Goal: Contribute content: Contribute content

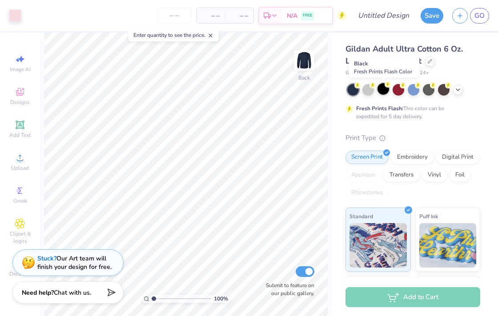
click at [382, 90] on div at bounding box center [383, 89] width 12 height 12
click at [362, 89] on div at bounding box center [368, 89] width 12 height 12
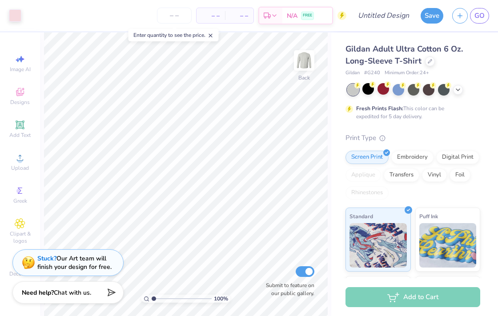
click at [348, 89] on div at bounding box center [353, 90] width 12 height 12
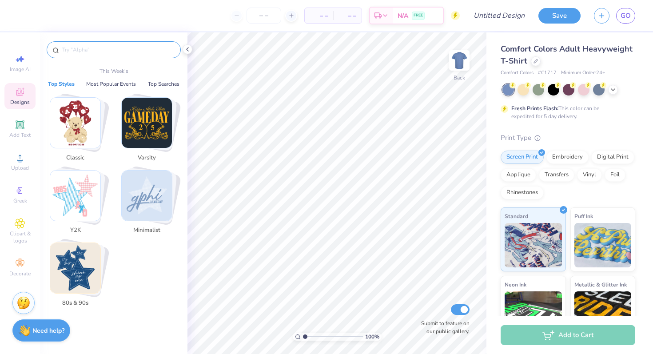
click at [75, 50] on input "text" at bounding box center [118, 49] width 114 height 9
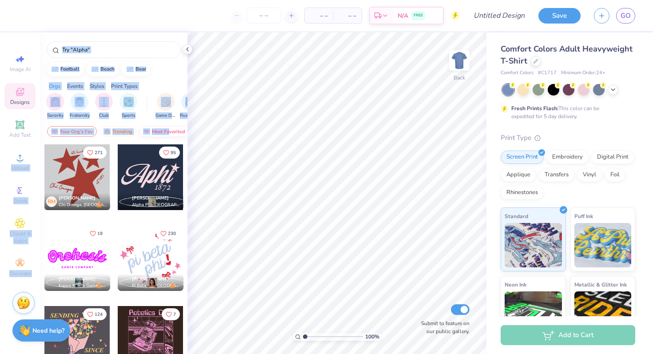
drag, startPoint x: 0, startPoint y: 157, endPoint x: 184, endPoint y: 134, distance: 185.4
click at [184, 134] on div "– – Per Item – – Total Est. Delivery N/A FREE Design Title Save GO Image AI Des…" at bounding box center [326, 177] width 653 height 354
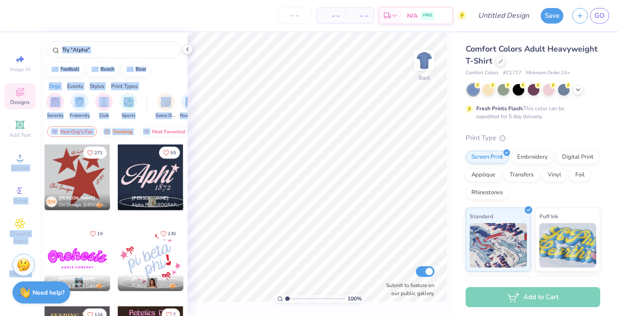
click at [134, 58] on div at bounding box center [114, 47] width 148 height 30
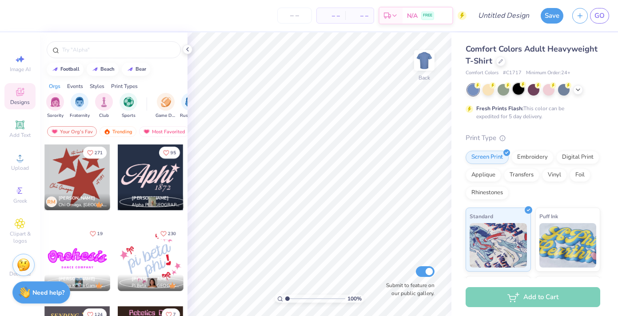
click at [515, 91] on div at bounding box center [519, 89] width 12 height 12
click at [577, 88] on icon at bounding box center [577, 88] width 7 height 7
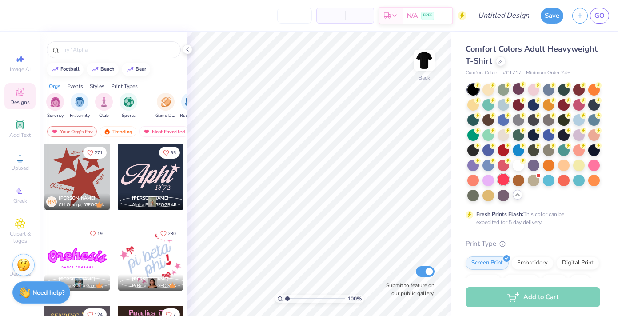
click at [505, 180] on div at bounding box center [504, 180] width 12 height 12
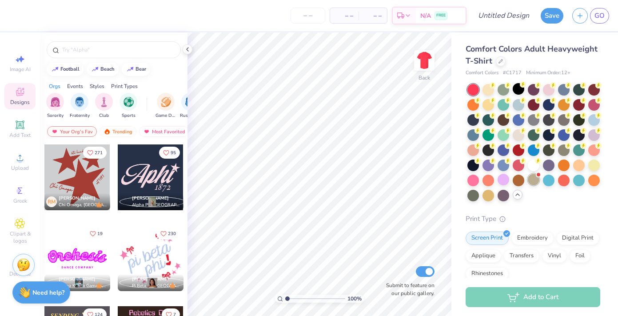
click at [535, 181] on div at bounding box center [534, 180] width 12 height 12
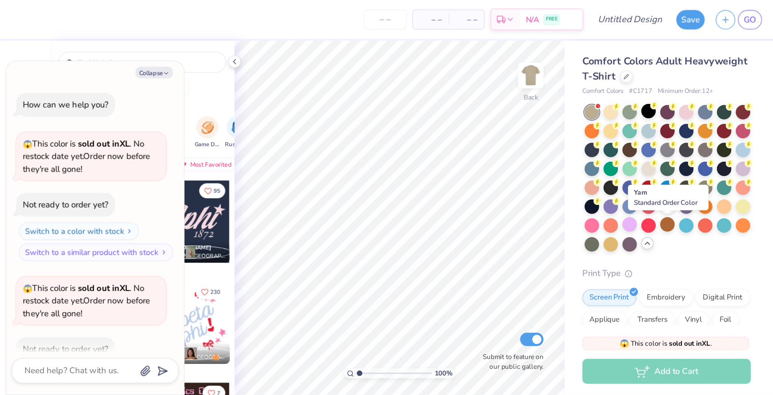
scroll to position [49, 0]
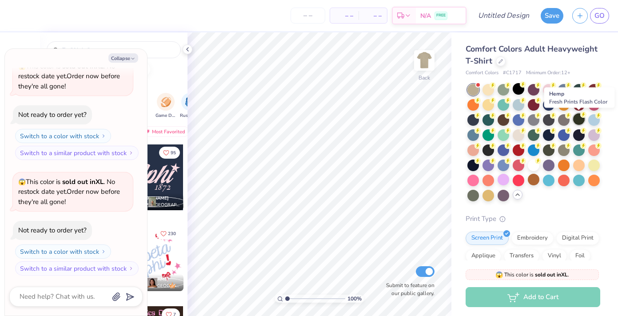
click at [577, 117] on div at bounding box center [579, 119] width 12 height 12
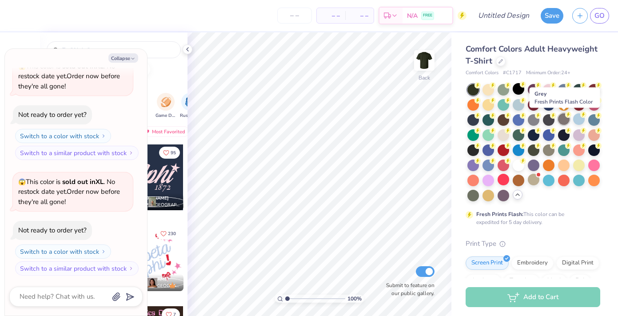
click at [565, 117] on icon at bounding box center [568, 115] width 6 height 6
click at [507, 91] on div at bounding box center [504, 89] width 12 height 12
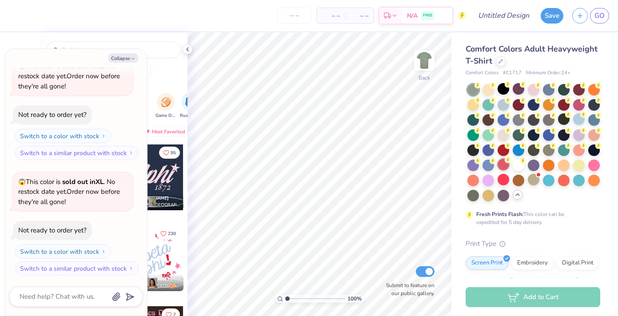
click at [506, 166] on div at bounding box center [504, 165] width 12 height 12
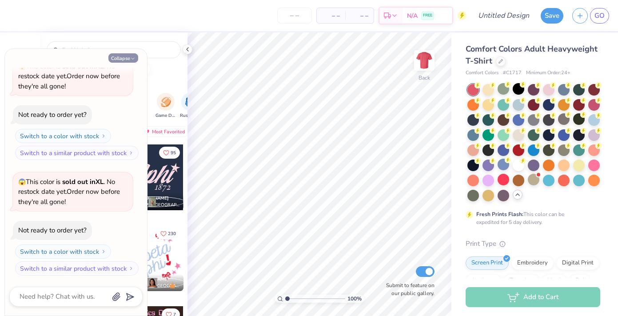
click at [130, 58] on button "Collapse" at bounding box center [123, 57] width 30 height 9
type textarea "x"
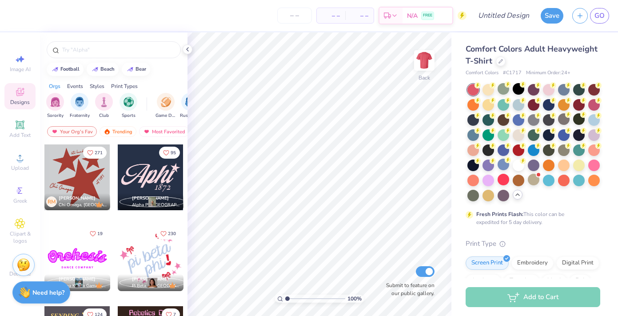
click at [147, 177] on div at bounding box center [151, 177] width 66 height 66
type input "10.21"
type input "5.12"
click at [521, 133] on div at bounding box center [519, 134] width 12 height 12
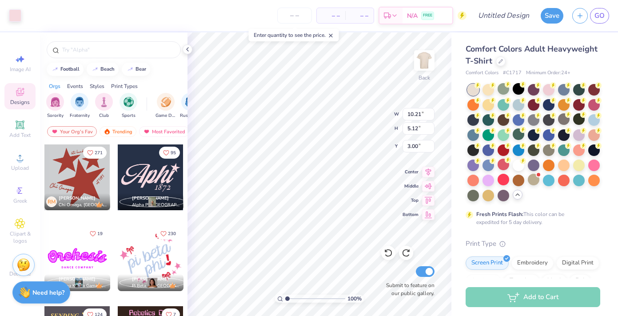
click at [494, 93] on div at bounding box center [533, 142] width 133 height 117
click at [492, 92] on div at bounding box center [489, 89] width 12 height 12
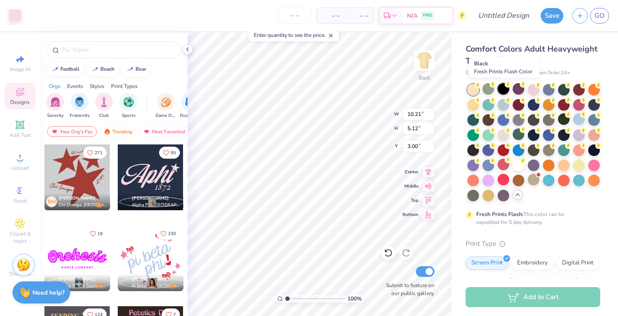
click at [505, 90] on div at bounding box center [504, 89] width 12 height 12
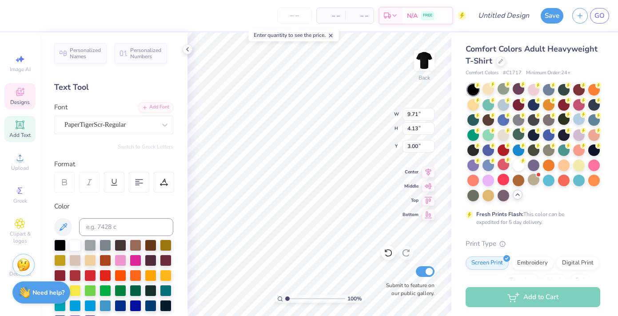
type textarea "WIB"
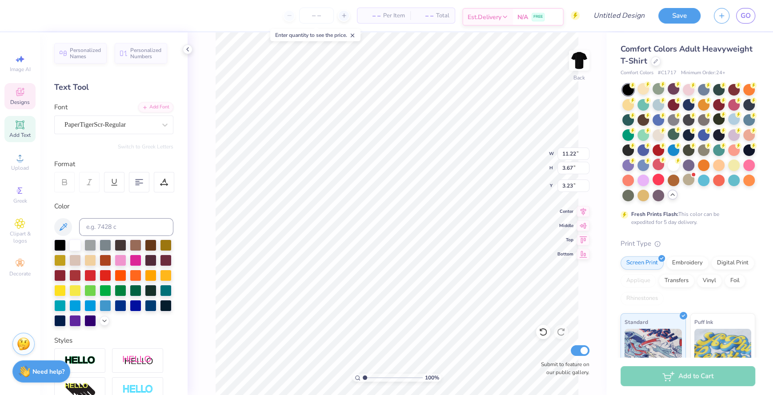
type input "9.08"
type input "2.97"
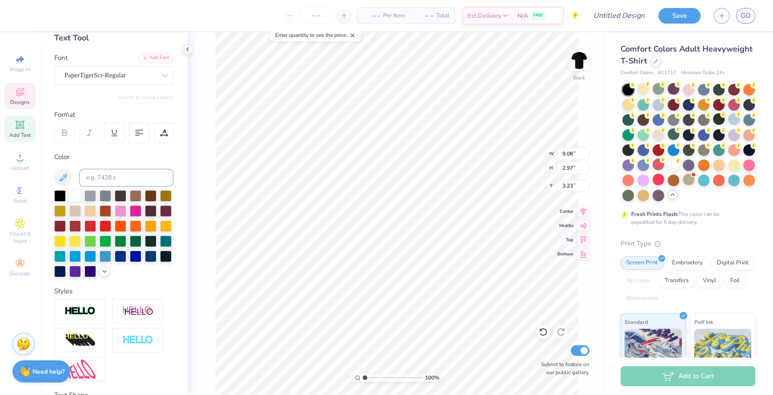
scroll to position [0, 0]
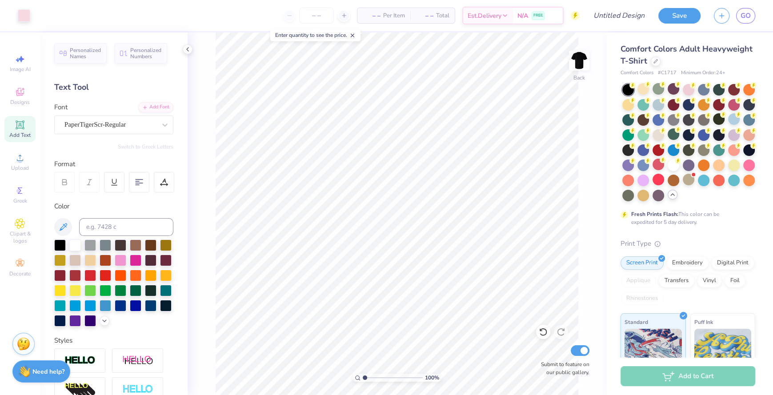
click at [586, 8] on div "Art colors – – Per Item – – Total Est. Delivery N/A FREE Design Title Save GO" at bounding box center [386, 15] width 773 height 31
click at [607, 15] on input "Design Title" at bounding box center [607, 16] width 87 height 18
type input "test"
click at [653, 16] on button "Save" at bounding box center [679, 15] width 42 height 16
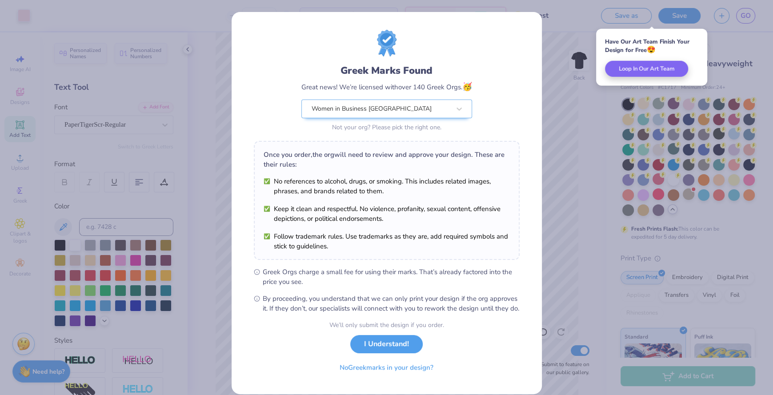
scroll to position [20, 0]
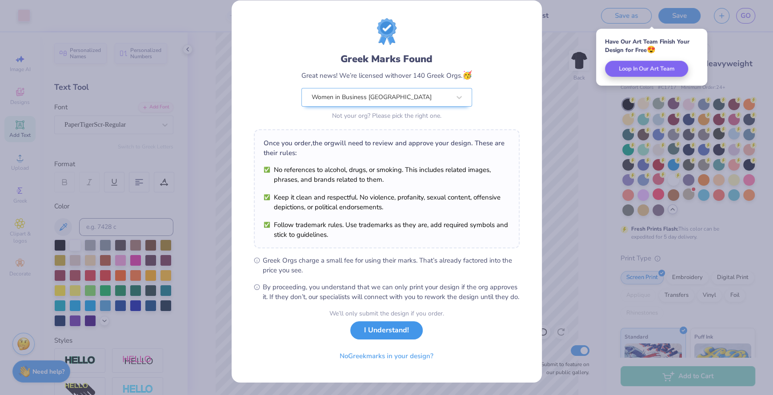
click at [366, 338] on button "I Understand!" at bounding box center [386, 330] width 72 height 18
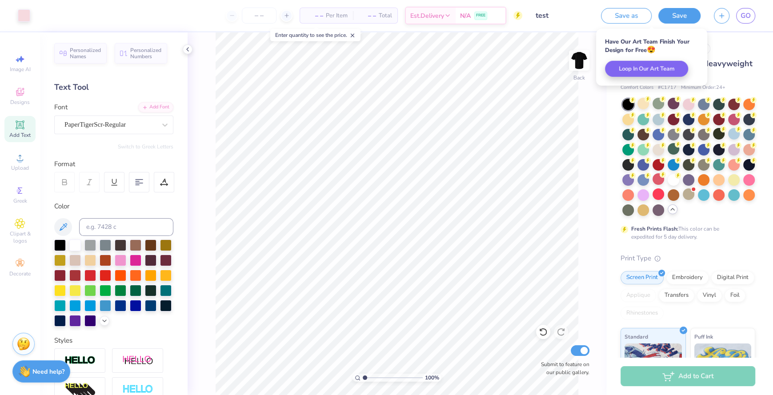
scroll to position [0, 0]
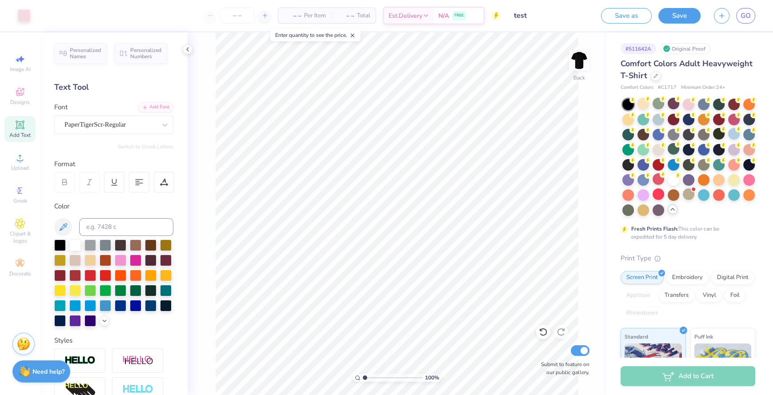
click at [573, 20] on input "test" at bounding box center [550, 16] width 87 height 18
click at [653, 19] on button "Save" at bounding box center [679, 15] width 42 height 16
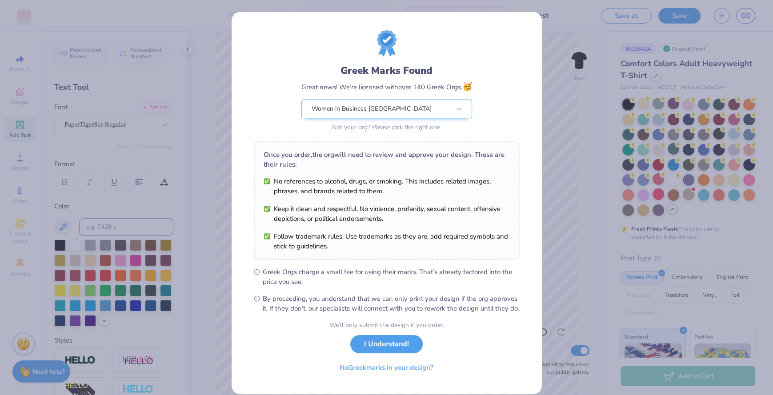
scroll to position [20, 0]
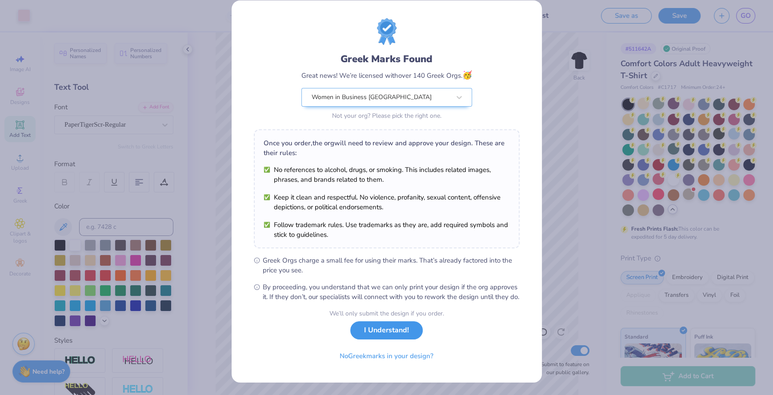
click at [385, 334] on button "I Understand!" at bounding box center [386, 330] width 72 height 18
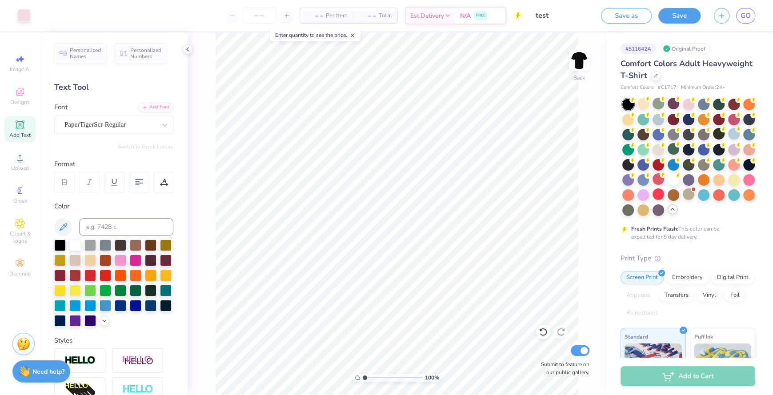
scroll to position [0, 0]
